Goal: Use online tool/utility: Utilize a website feature to perform a specific function

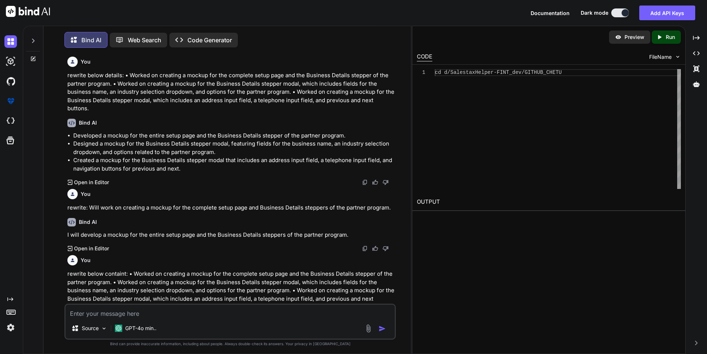
scroll to position [957, 0]
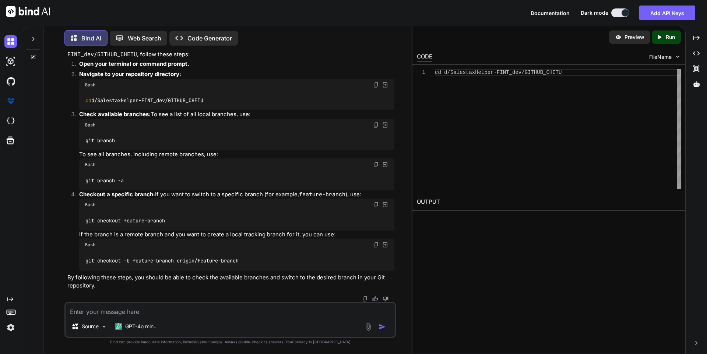
click at [84, 311] on textarea at bounding box center [230, 309] width 329 height 13
paste textarea "<input type="checkbox" name="tax_types[]" value="Corporate Income Tax" style="m…"
type textarea "<input type="checkbox" name="tax_types[]" value="Corporate Income Tax" style="m…"
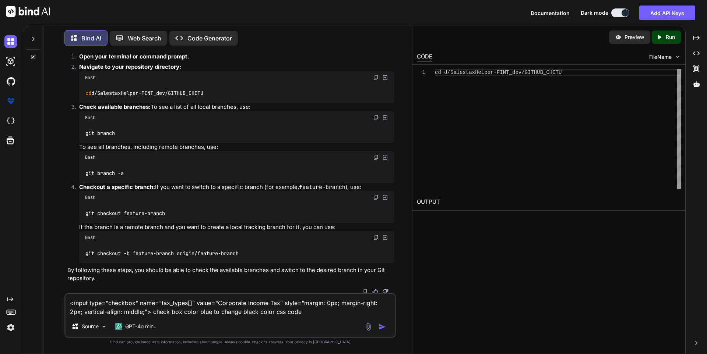
type textarea "x"
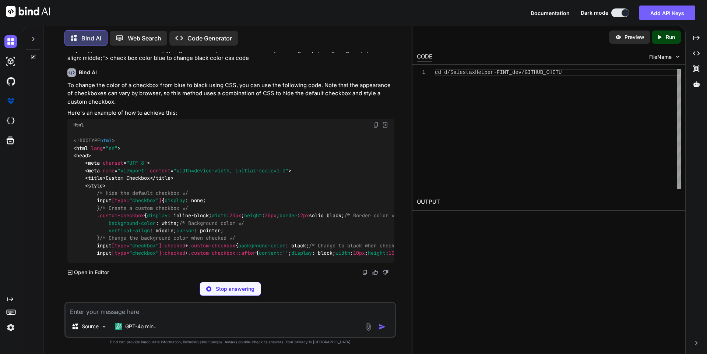
scroll to position [1366, 0]
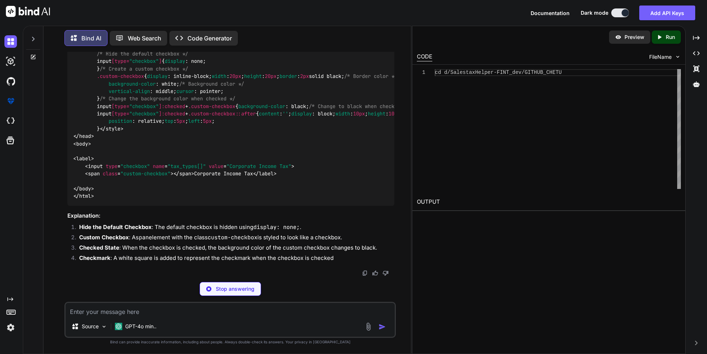
type textarea "x"
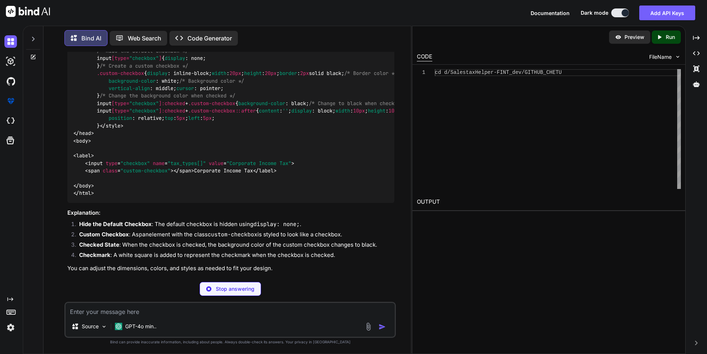
type textarea "</html>"
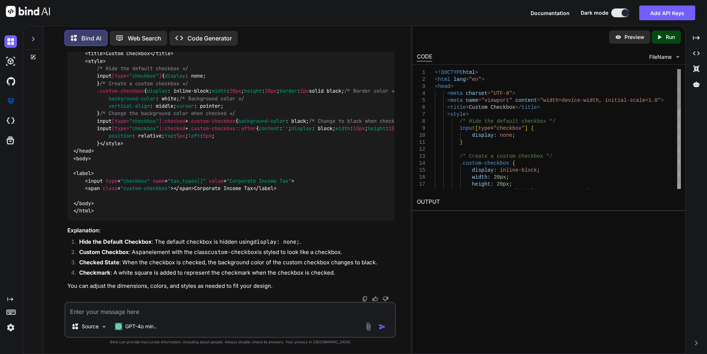
type textarea "x"
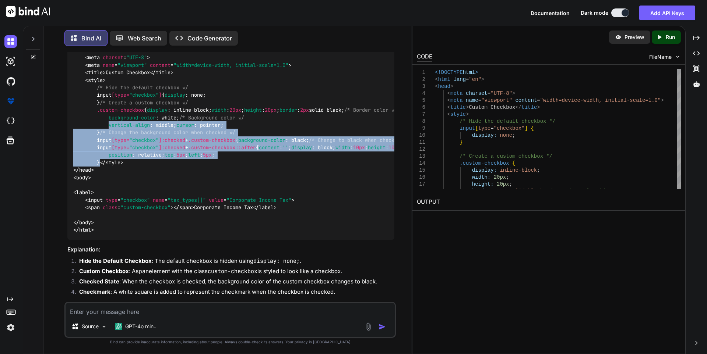
scroll to position [1292, 0]
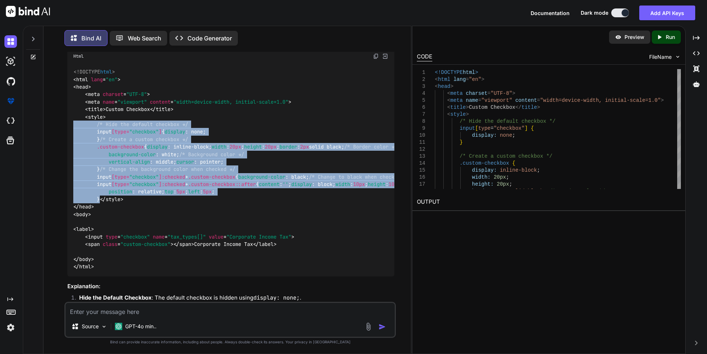
drag, startPoint x: 103, startPoint y: 252, endPoint x: 66, endPoint y: 133, distance: 124.9
click at [66, 133] on div "You rewrite below details: • Worked on creating a mockup for the complete setup…" at bounding box center [231, 177] width 330 height 250
copy span "/* Hide the default checkbox */ input [type= "checkbox" ] { display : none; } /…"
click at [274, 192] on div "<!DOCTYPE html > < html lang = "en" > < head > < meta charset = "UTF-8" > < met…" at bounding box center [230, 170] width 327 height 215
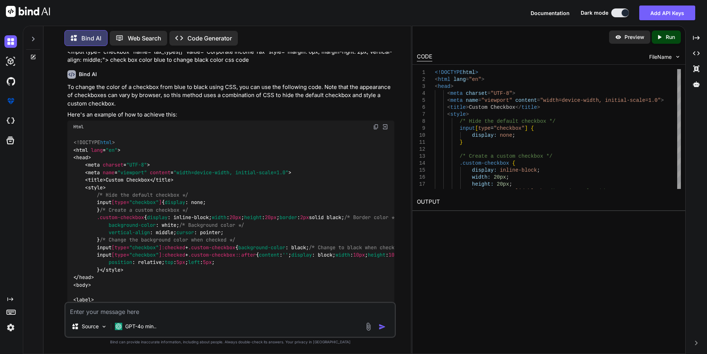
scroll to position [1205, 0]
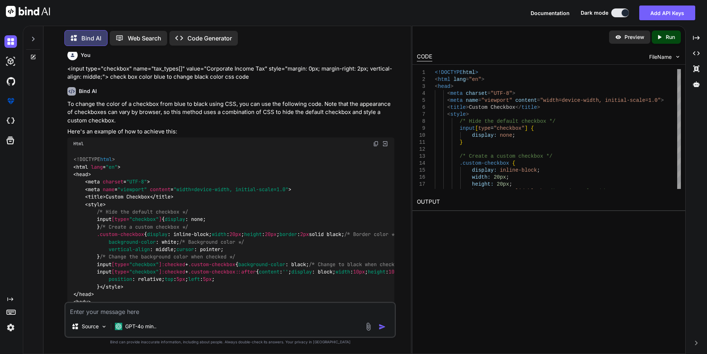
click at [375, 147] on img at bounding box center [376, 144] width 6 height 6
click at [95, 312] on textarea at bounding box center [230, 309] width 329 height 13
paste textarea "Will work on to the changed the color of checkboxes and checkbox radios from bl…"
type textarea "Will work on to the changed the color of checkboxes and checkbox radios from bl…"
type textarea "x"
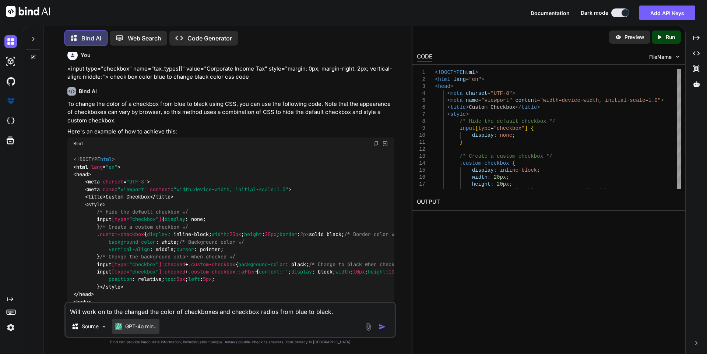
type textarea "Will work on to the changed the color of checkboxes and checkbox radios from bl…"
type textarea "x"
type textarea "Will work on to the changed the color of checkboxes and checkbox radios from bl…"
type textarea "x"
type textarea "Will work on to the changed the color of checkboxes and checkbox radios from bl…"
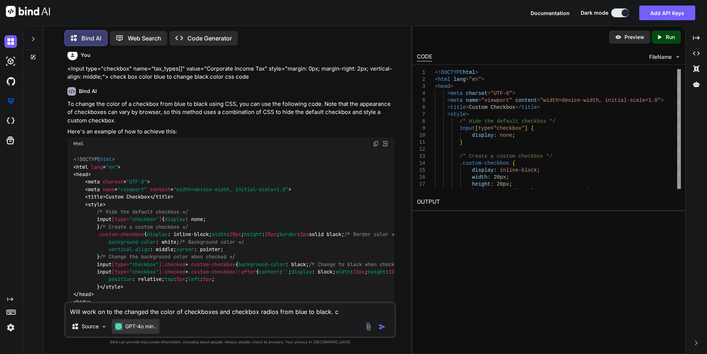
type textarea "x"
type textarea "Will work on to the changed the color of checkboxes and checkbox radios from bl…"
type textarea "x"
type textarea "Will work on to the changed the color of checkboxes and checkbox radios from bl…"
type textarea "x"
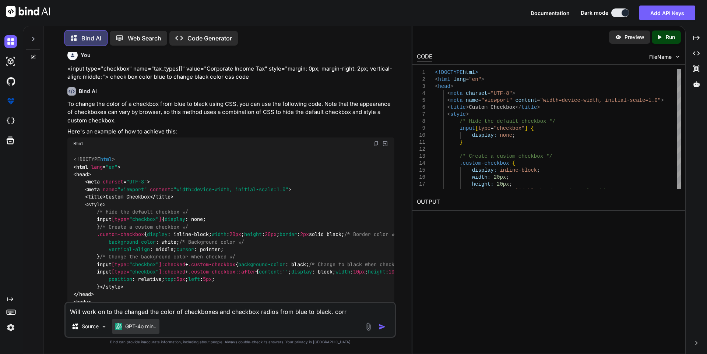
type textarea "Will work on to the changed the color of checkboxes and checkbox radios from bl…"
type textarea "x"
type textarea "Will work on to the changed the color of checkboxes and checkbox radios from bl…"
type textarea "x"
type textarea "Will work on to the changed the color of checkboxes and checkbox radios from bl…"
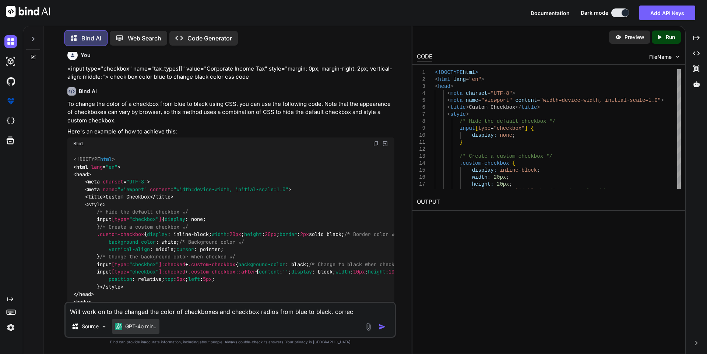
type textarea "x"
type textarea "Will work on to the changed the color of checkboxes and checkbox radios from bl…"
type textarea "x"
type textarea "Will work on to the changed the color of checkboxes and checkbox radios from bl…"
type textarea "x"
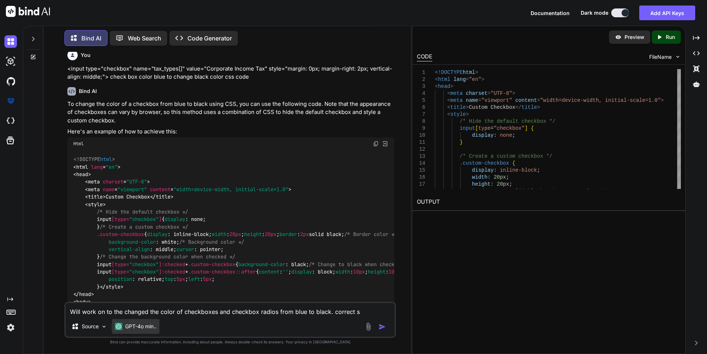
type textarea "Will work on to the changed the color of checkboxes and checkbox radios from bl…"
type textarea "x"
type textarea "Will work on to the changed the color of checkboxes and checkbox radios from bl…"
type textarea "x"
type textarea "Will work on to the changed the color of checkboxes and checkbox radios from bl…"
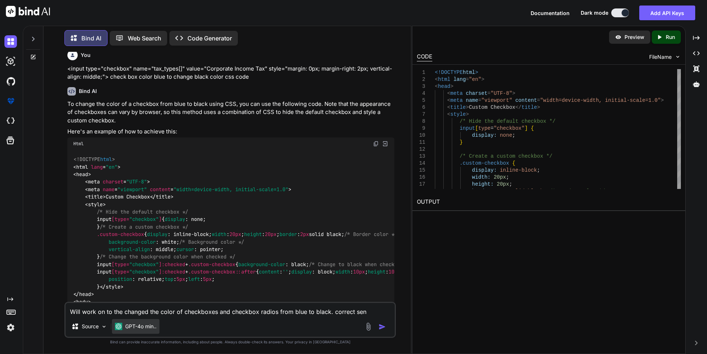
type textarea "x"
type textarea "Will work on to the changed the color of checkboxes and checkbox radios from bl…"
type textarea "x"
type textarea "Will work on to the changed the color of checkboxes and checkbox radios from bl…"
type textarea "x"
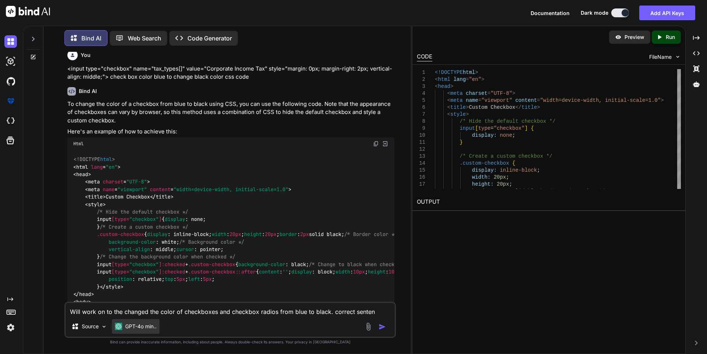
type textarea "Will work on to the changed the color of checkboxes and checkbox radios from bl…"
type textarea "x"
type textarea "Will work on to the changed the color of checkboxes and checkbox radios from bl…"
type textarea "x"
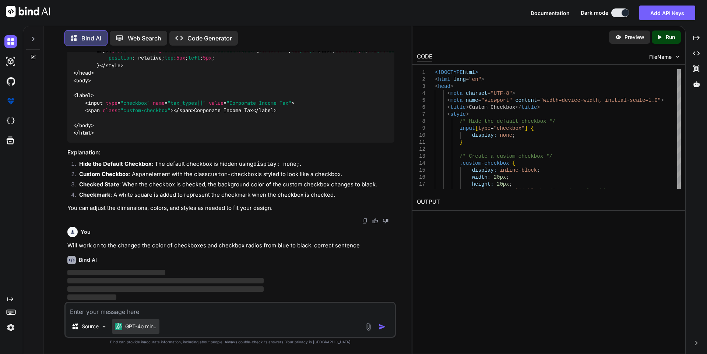
scroll to position [1614, 0]
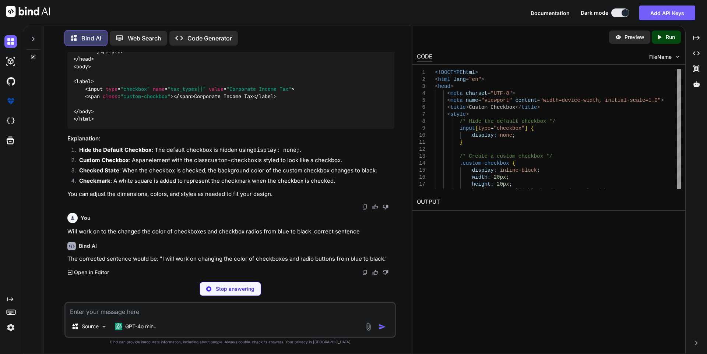
type textarea "x"
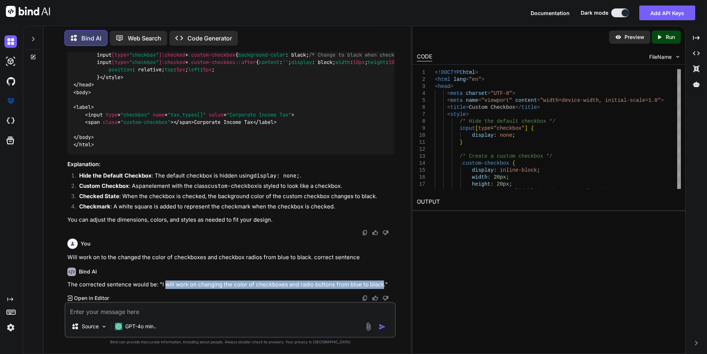
drag, startPoint x: 165, startPoint y: 285, endPoint x: 382, endPoint y: 285, distance: 216.7
click at [382, 285] on p "The corrected sentence would be: "I will work on changing the color of checkbox…" at bounding box center [230, 285] width 327 height 8
copy p "will work on changing the color of checkboxes and radio buttons from blue to bl…"
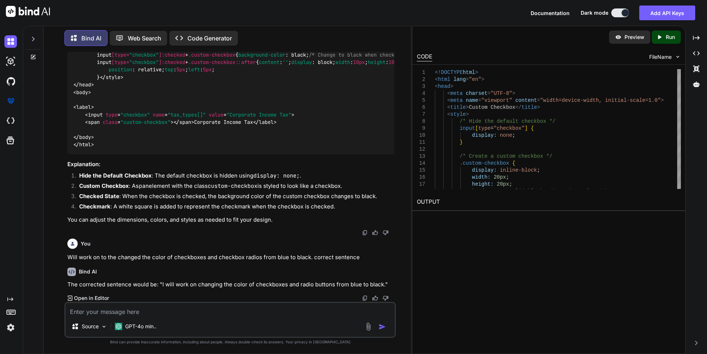
click at [96, 311] on textarea at bounding box center [230, 309] width 329 height 13
paste textarea "• Worked on fixed the changing the color of checkboxes and radio buttons from b…"
type textarea "• Worked on fixed the changing the color of checkboxes and radio buttons from b…"
type textarea "x"
drag, startPoint x: 312, startPoint y: 258, endPoint x: 371, endPoint y: 261, distance: 59.3
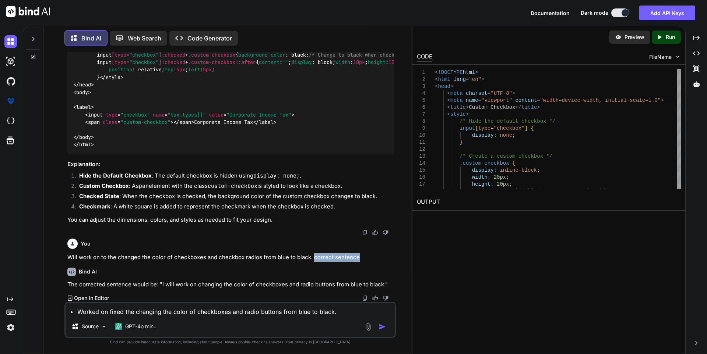
click at [371, 261] on p "Will work on to the changed the color of checkboxes and checkbox radios from bl…" at bounding box center [230, 258] width 327 height 8
copy p "correct sentence"
click at [347, 309] on textarea "• Worked on fixed the changing the color of checkboxes and radio buttons from b…" at bounding box center [230, 309] width 329 height 13
paste textarea "correct sentence"
type textarea "• Worked on fixed the changing the color of checkboxes and radio buttons from b…"
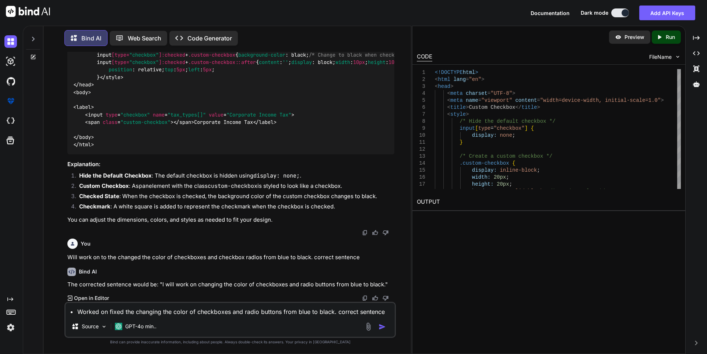
type textarea "x"
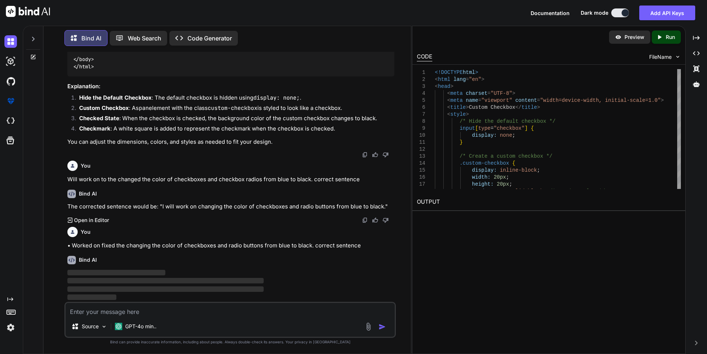
scroll to position [1680, 0]
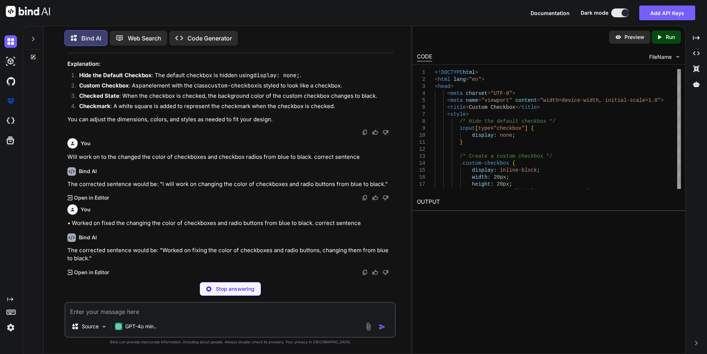
type textarea "x"
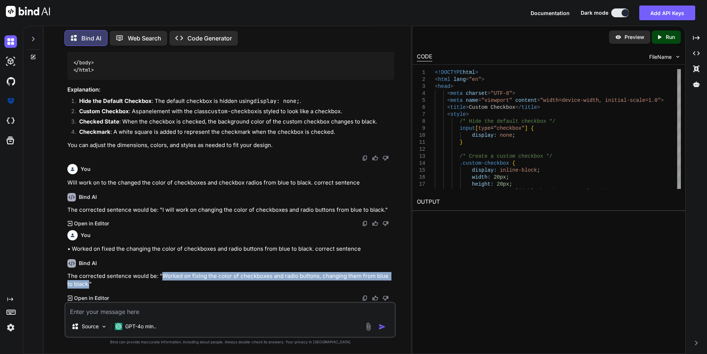
drag, startPoint x: 161, startPoint y: 276, endPoint x: 84, endPoint y: 288, distance: 78.5
click at [84, 288] on p "The corrected sentence would be: "Worked on fixing the color of checkboxes and …" at bounding box center [230, 280] width 327 height 17
copy p "Worked on fixing the color of checkboxes and radio buttons, changing them from …"
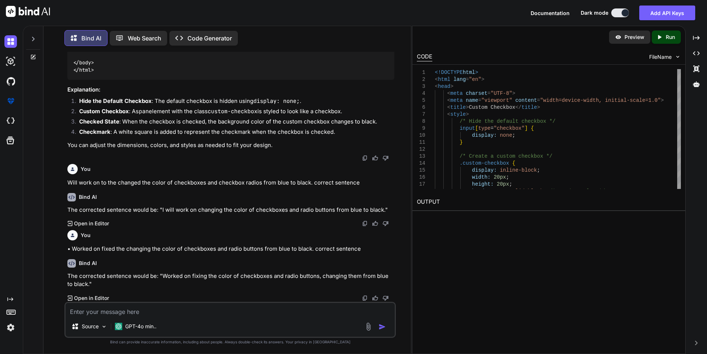
click at [78, 309] on textarea at bounding box center [230, 309] width 329 height 13
paste textarea "• Worked on creating a mockup for the profile setup modal of the partner progra…"
type textarea "• Worked on creating a mockup for the profile setup modal of the partner progra…"
type textarea "x"
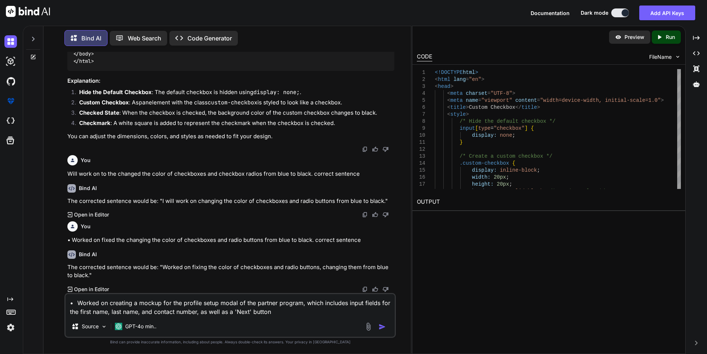
scroll to position [1680, 0]
type textarea "• Worked on creating a mockup for the profile setup modal of the partner progra…"
type textarea "x"
drag, startPoint x: 315, startPoint y: 246, endPoint x: 289, endPoint y: 296, distance: 55.8
click at [361, 245] on p "• Worked on fixed the changing the color of checkboxes and radio buttons from b…" at bounding box center [230, 240] width 327 height 8
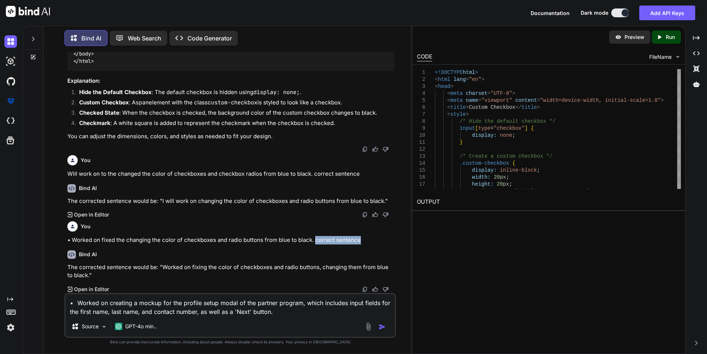
copy p "correct sentence"
click at [286, 311] on textarea "• Worked on creating a mockup for the profile setup modal of the partner progra…" at bounding box center [230, 305] width 329 height 22
type textarea "• Worked on creating a mockup for the profile setup modal of the partner progra…"
type textarea "x"
paste textarea "correct sentence"
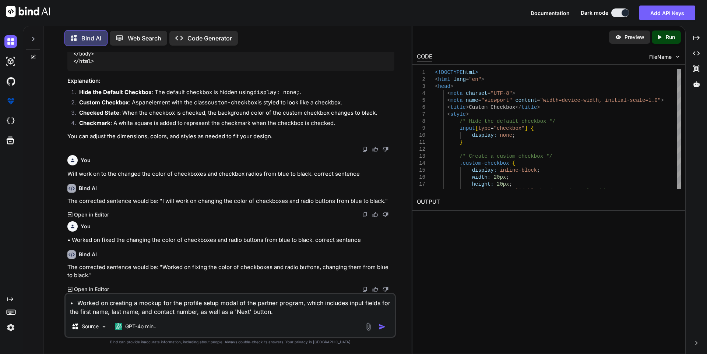
type textarea "• Worked on creating a mockup for the profile setup modal of the partner progra…"
type textarea "x"
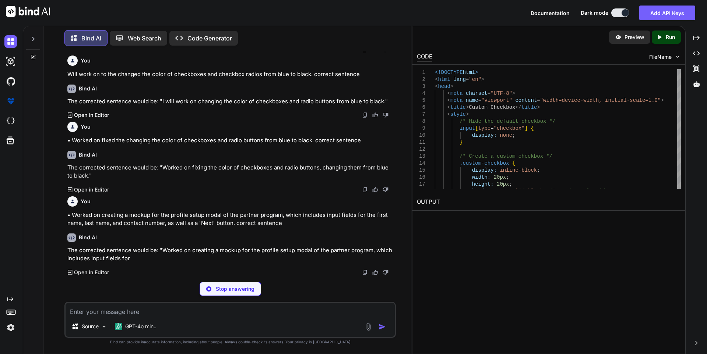
scroll to position [1777, 0]
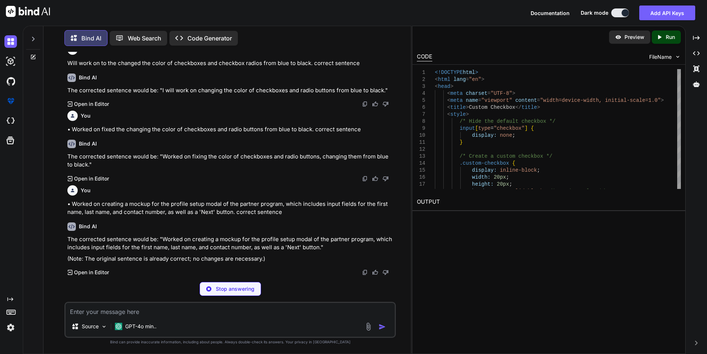
type textarea "x"
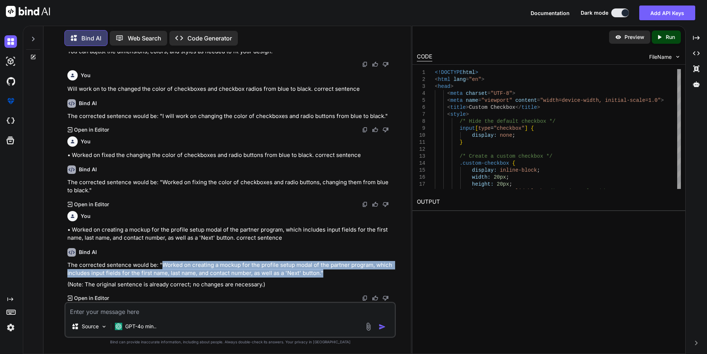
drag, startPoint x: 163, startPoint y: 265, endPoint x: 318, endPoint y: 276, distance: 155.3
click at [318, 276] on p "The corrected sentence would be: "Worked on creating a mockup for the profile s…" at bounding box center [230, 269] width 327 height 17
